Goal: Transaction & Acquisition: Download file/media

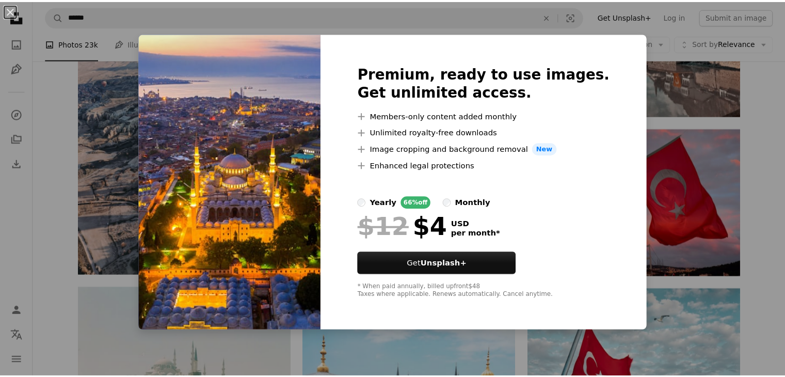
scroll to position [750, 0]
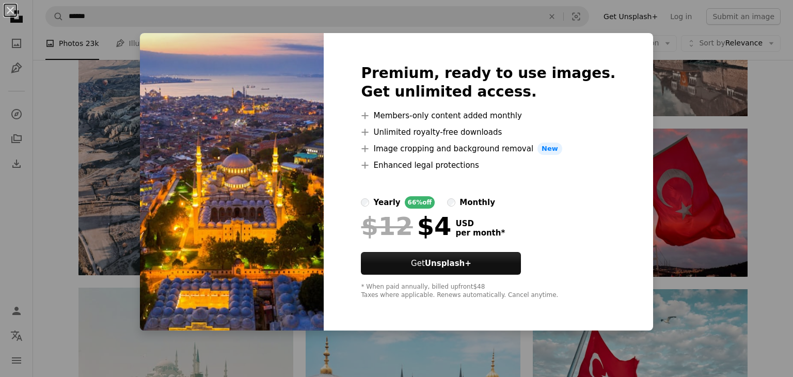
click at [284, 104] on img at bounding box center [232, 181] width 184 height 297
click at [185, 88] on img at bounding box center [232, 181] width 184 height 297
click at [12, 9] on button "An X shape" at bounding box center [10, 10] width 12 height 12
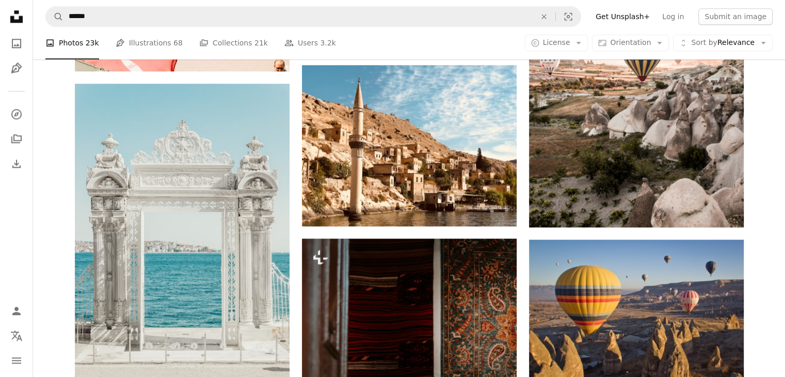
scroll to position [1271, 0]
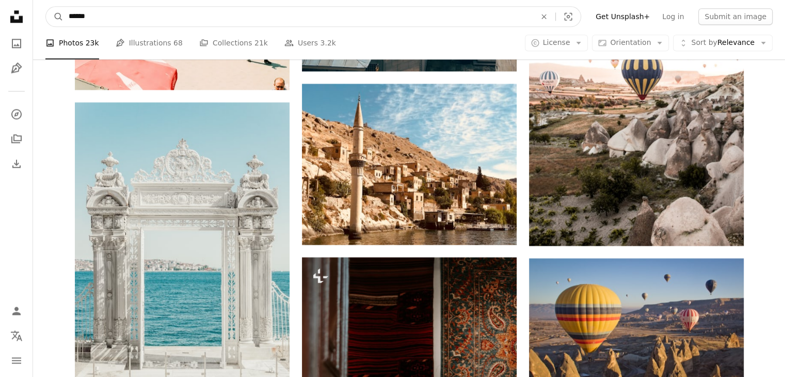
click at [203, 8] on input "******" at bounding box center [297, 17] width 469 height 20
type input "**********"
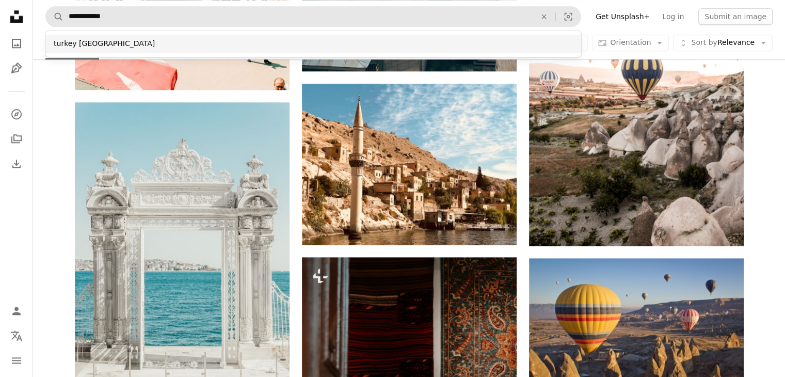
click at [179, 40] on div "turkey [GEOGRAPHIC_DATA]" at bounding box center [313, 44] width 536 height 19
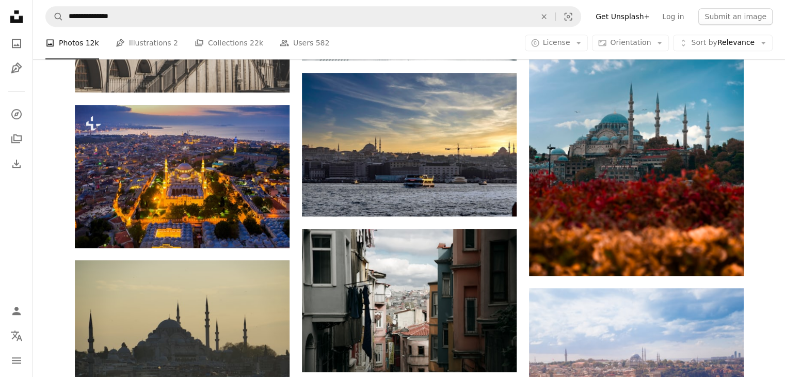
scroll to position [822, 0]
drag, startPoint x: 639, startPoint y: 147, endPoint x: 517, endPoint y: 223, distance: 143.3
click at [517, 223] on div "Plus sign for Unsplash+ A heart A plus sign [PERSON_NAME] For Unsplash+ A lock …" at bounding box center [409, 243] width 669 height 1614
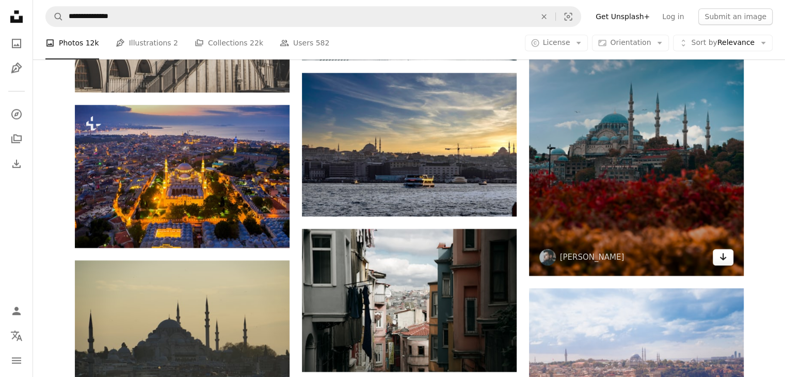
click at [721, 255] on icon "Arrow pointing down" at bounding box center [723, 256] width 8 height 12
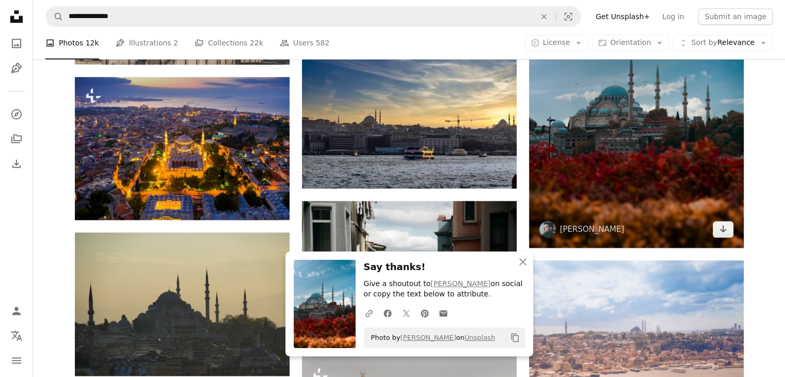
scroll to position [861, 0]
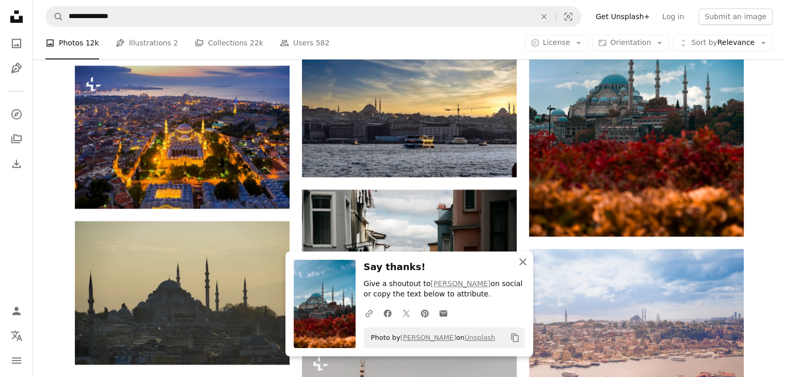
click at [522, 260] on icon "An X shape" at bounding box center [523, 262] width 12 height 12
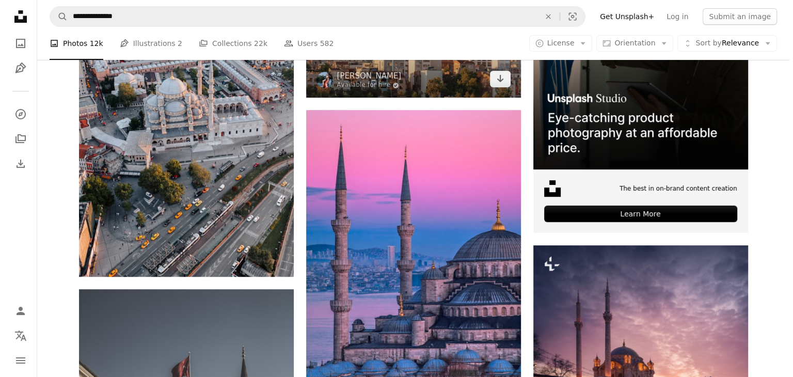
scroll to position [307, 0]
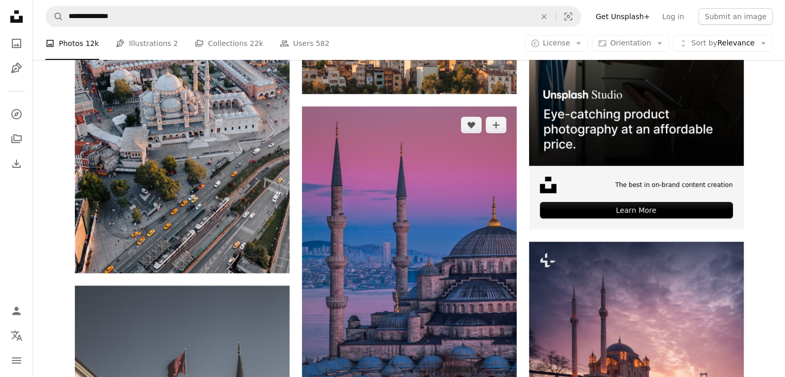
click at [392, 246] on img at bounding box center [409, 262] width 215 height 313
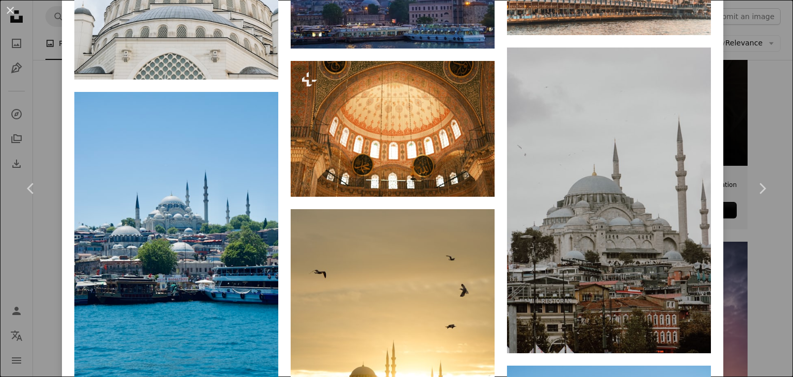
scroll to position [5326, 0]
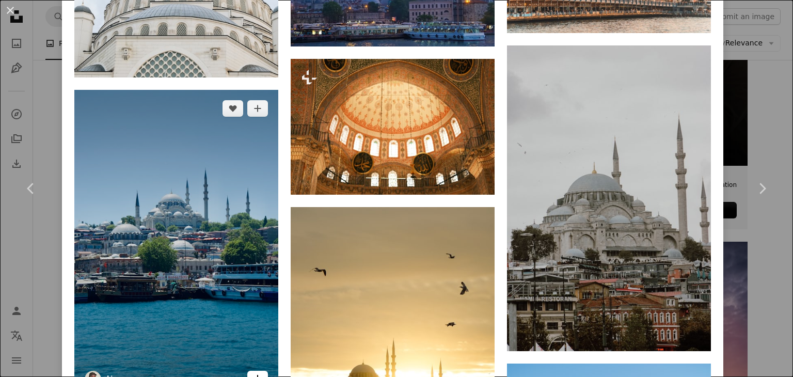
click at [253, 371] on link "Arrow pointing down" at bounding box center [257, 379] width 21 height 17
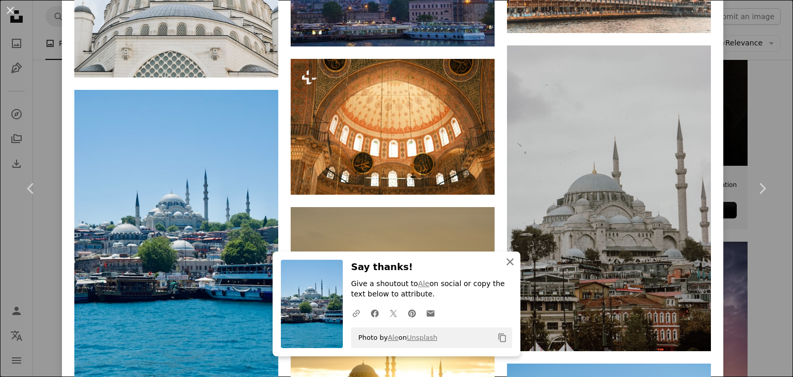
click at [506, 270] on button "An X shape Close" at bounding box center [510, 261] width 21 height 21
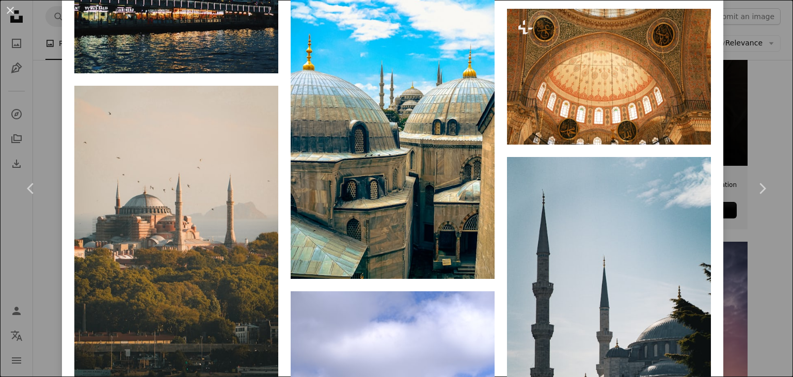
scroll to position [6253, 0]
